Goal: Task Accomplishment & Management: Use online tool/utility

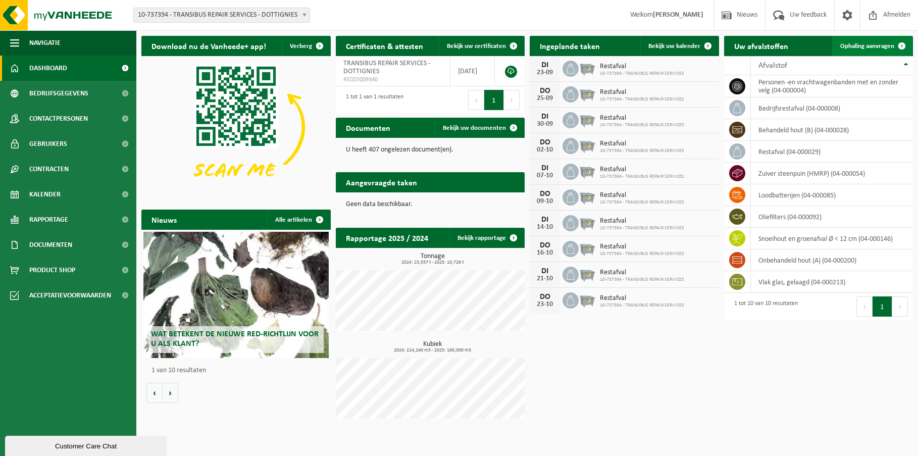
click at [885, 44] on span "Ophaling aanvragen" at bounding box center [868, 46] width 54 height 7
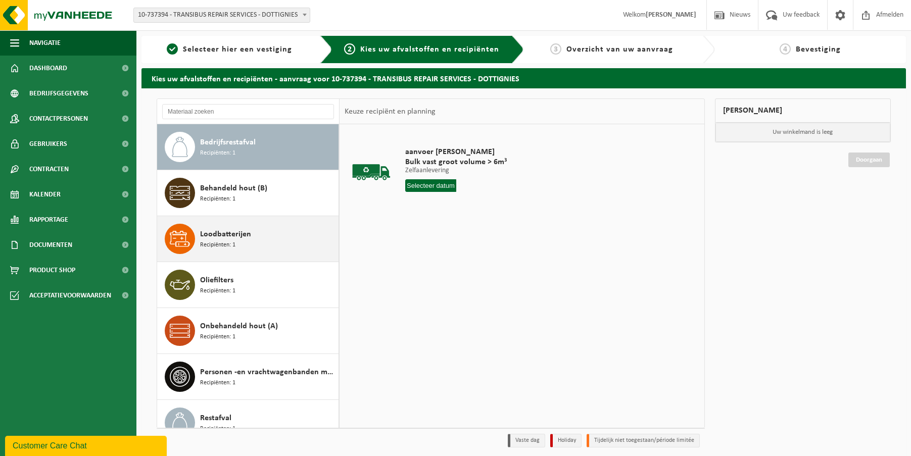
click at [240, 250] on div "Loodbatterijen Recipiënten: 1" at bounding box center [268, 239] width 136 height 30
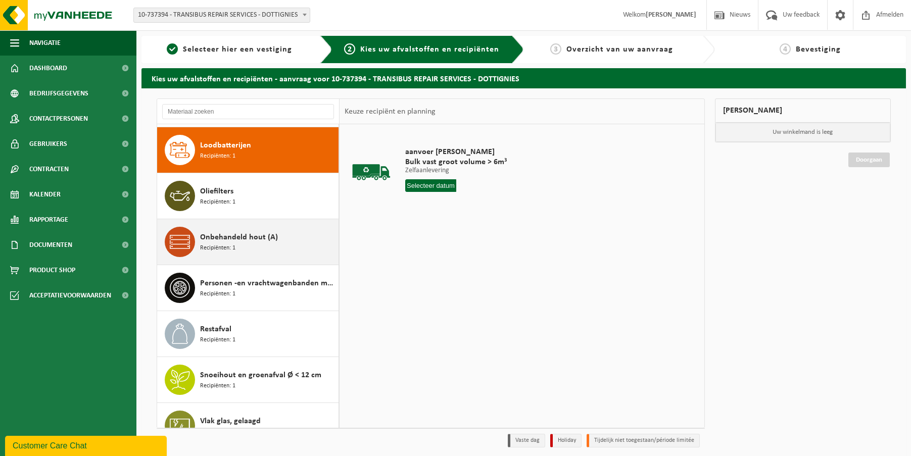
scroll to position [92, 0]
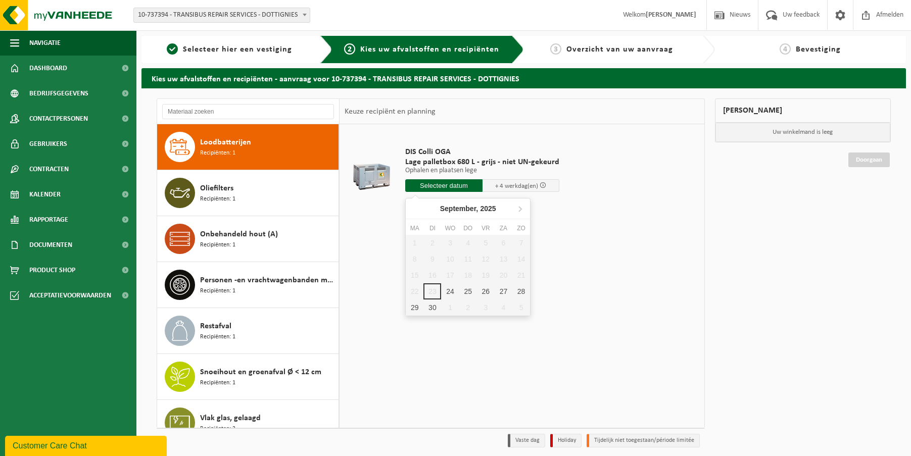
click at [447, 186] on input "text" at bounding box center [443, 185] width 77 height 13
click at [454, 290] on div "24" at bounding box center [450, 291] width 18 height 16
type input "Van 2025-09-24"
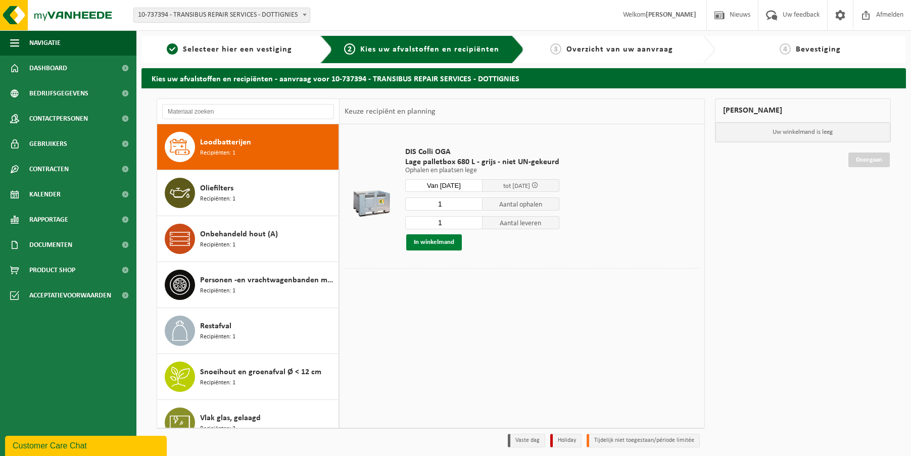
click at [442, 240] on button "In winkelmand" at bounding box center [434, 242] width 56 height 16
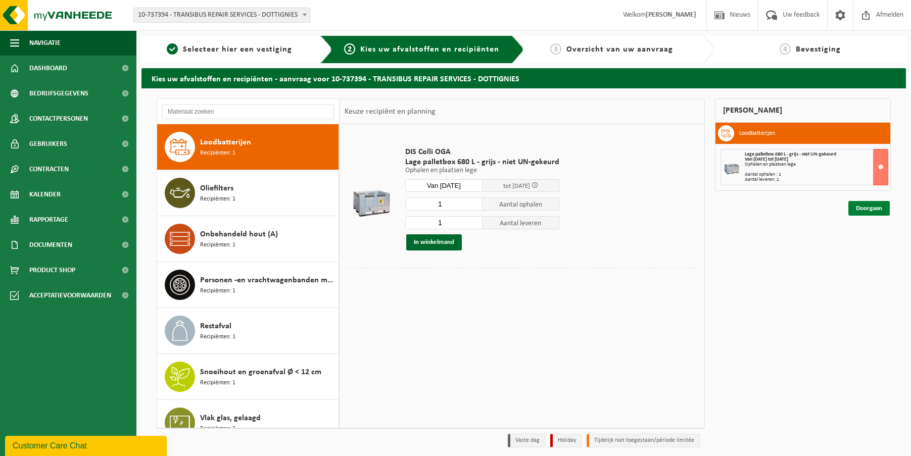
click at [873, 209] on link "Doorgaan" at bounding box center [868, 208] width 41 height 15
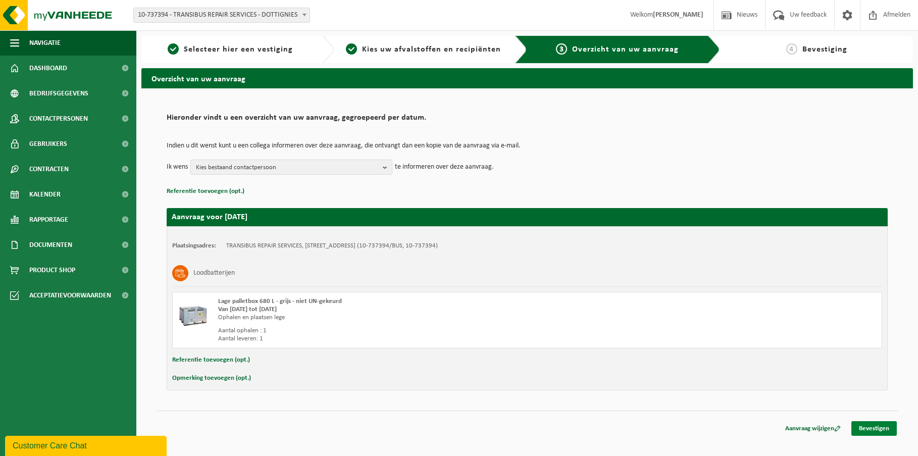
click at [878, 428] on link "Bevestigen" at bounding box center [874, 428] width 45 height 15
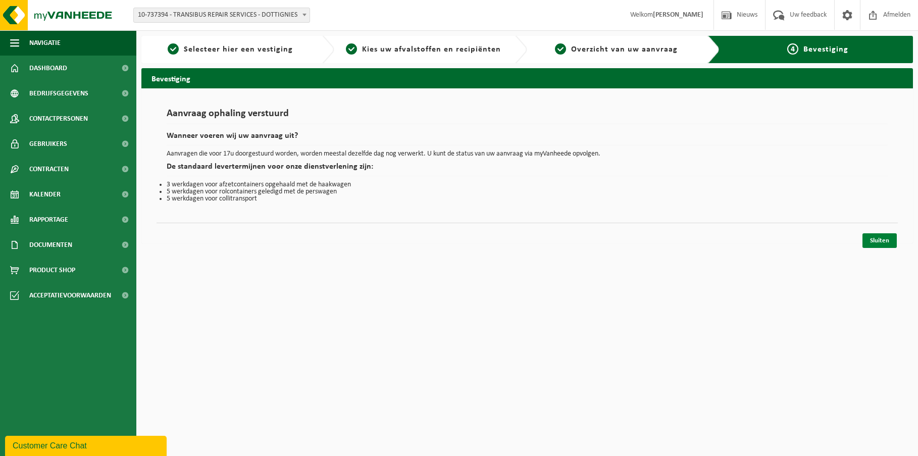
click at [875, 245] on link "Sluiten" at bounding box center [880, 240] width 34 height 15
